Goal: Entertainment & Leisure: Consume media (video, audio)

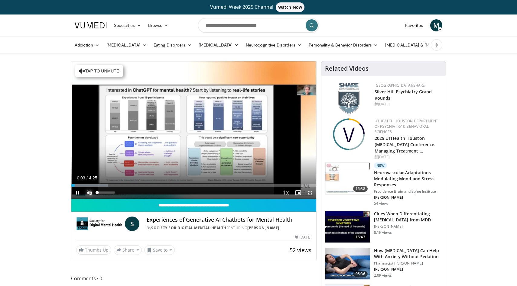
click at [89, 192] on span "Video Player" at bounding box center [89, 193] width 12 height 12
click at [309, 192] on span "Video Player" at bounding box center [310, 193] width 12 height 12
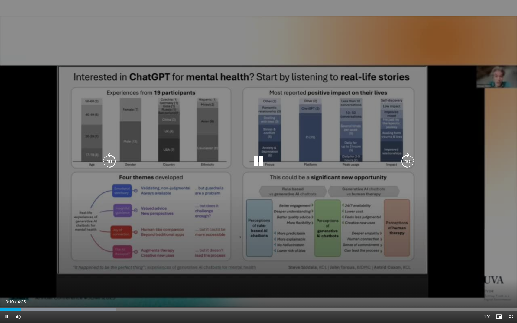
click at [256, 160] on icon "Video Player" at bounding box center [258, 161] width 17 height 17
click at [257, 160] on icon "Video Player" at bounding box center [258, 161] width 17 height 17
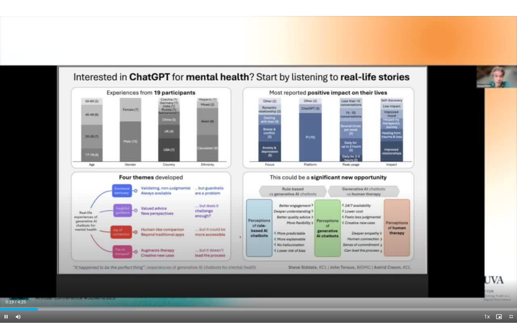
click at [260, 218] on div "10 seconds Tap to unmute" at bounding box center [258, 161] width 517 height 323
